Goal: Contribute content

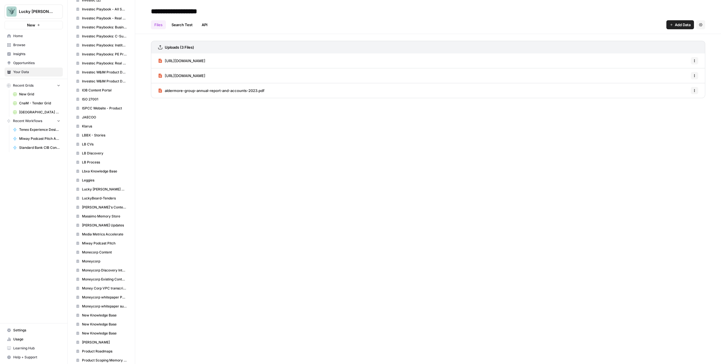
scroll to position [497, 0]
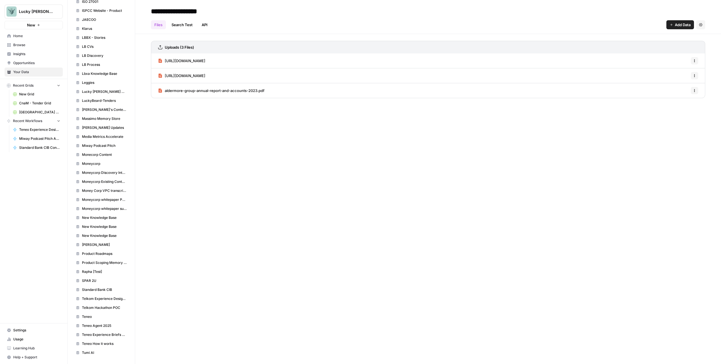
click at [90, 291] on span "Standard Bank CIB" at bounding box center [104, 289] width 45 height 5
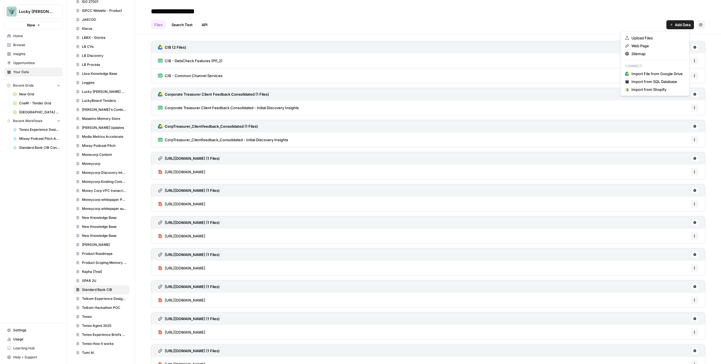
click at [677, 26] on span "Add Data" at bounding box center [683, 25] width 16 height 6
click at [657, 36] on span "Upload Files" at bounding box center [656, 38] width 51 height 6
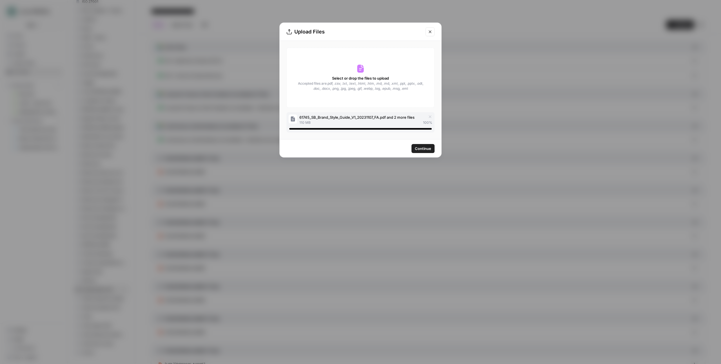
click at [430, 148] on span "Continue" at bounding box center [423, 149] width 16 height 6
